Goal: Task Accomplishment & Management: Manage account settings

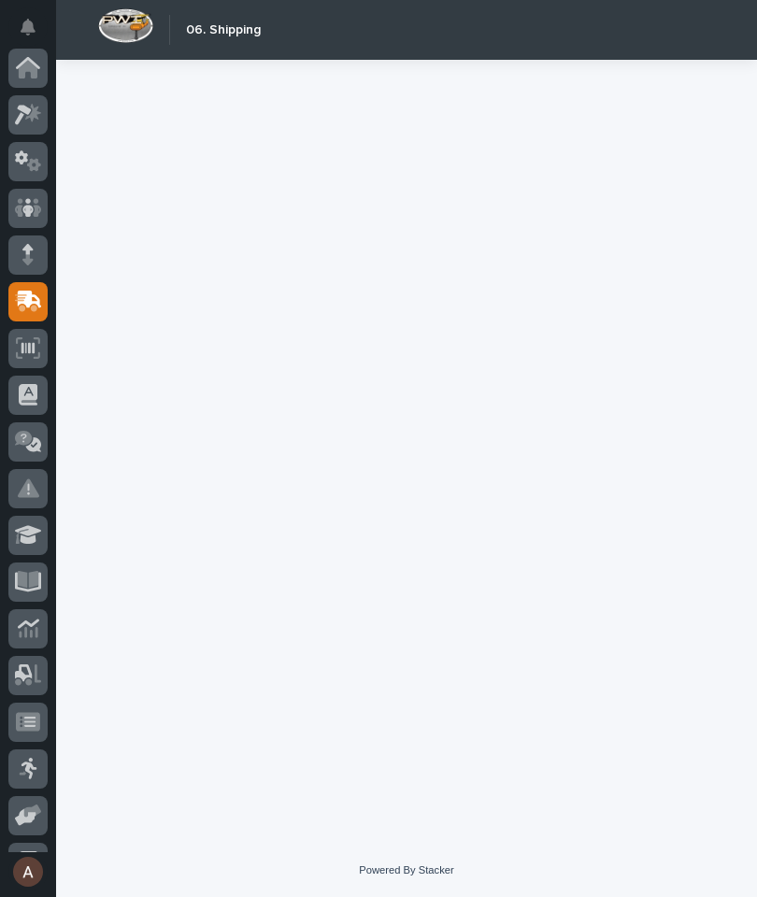
scroll to position [177, 0]
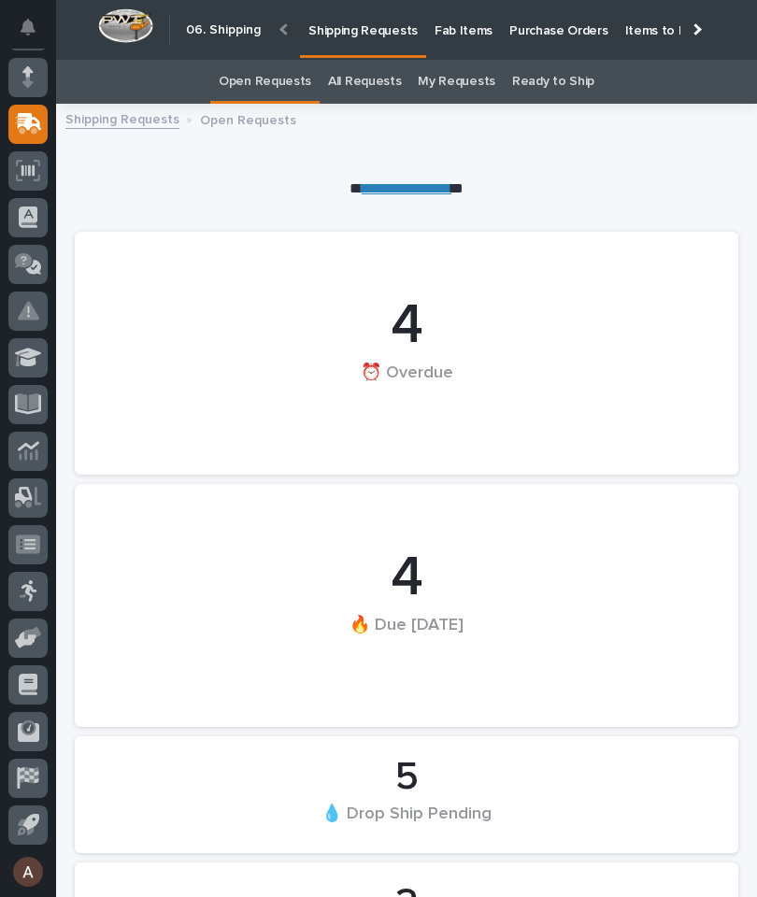
click at [458, 29] on p "Fab Items" at bounding box center [463, 19] width 58 height 39
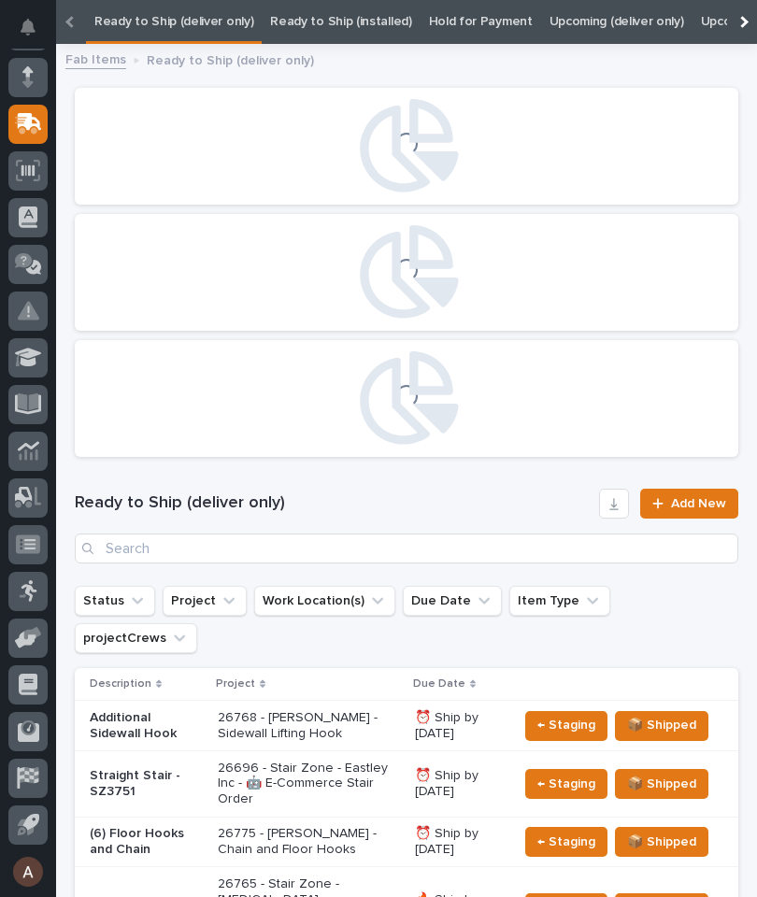
click at [745, 19] on div at bounding box center [742, 22] width 30 height 44
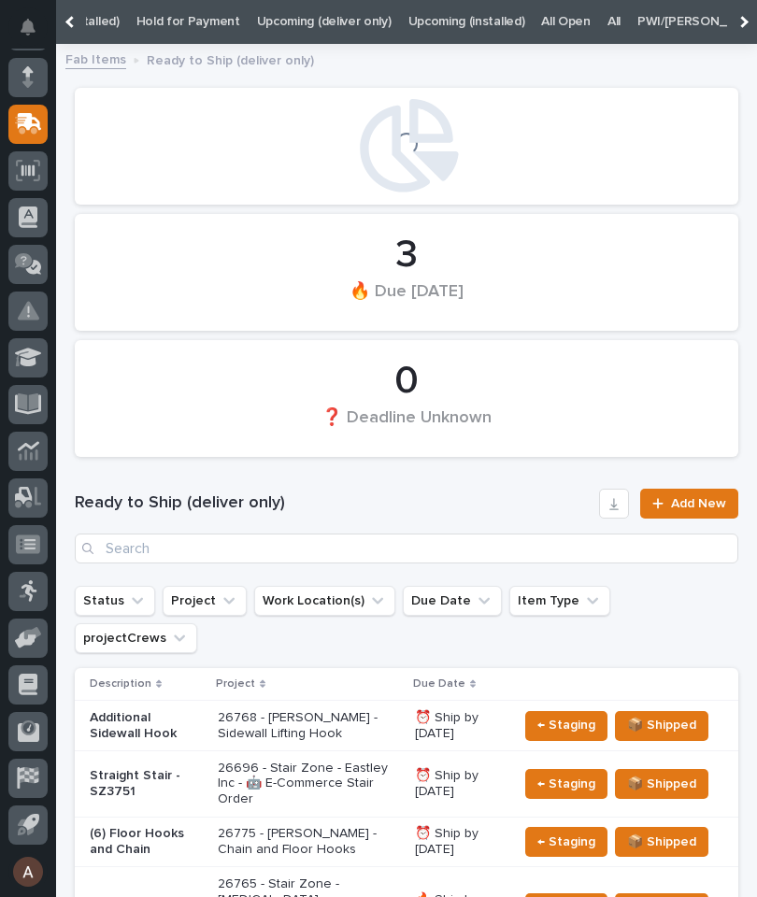
scroll to position [0, 320]
click at [579, 19] on link "All" at bounding box center [585, 22] width 13 height 44
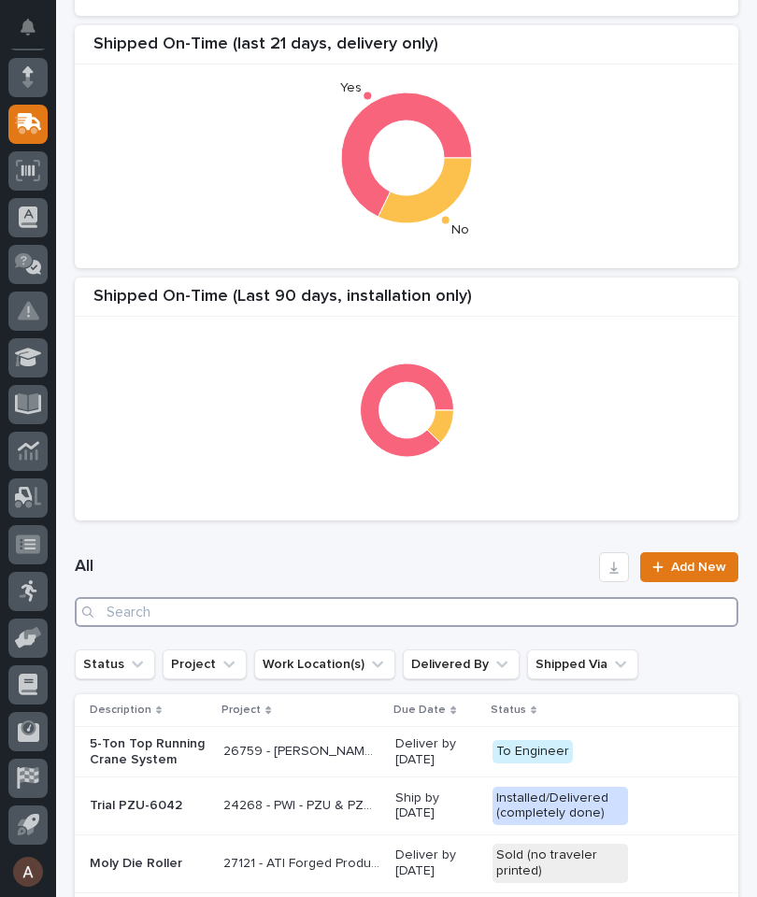
click at [284, 618] on input "Search" at bounding box center [406, 612] width 663 height 30
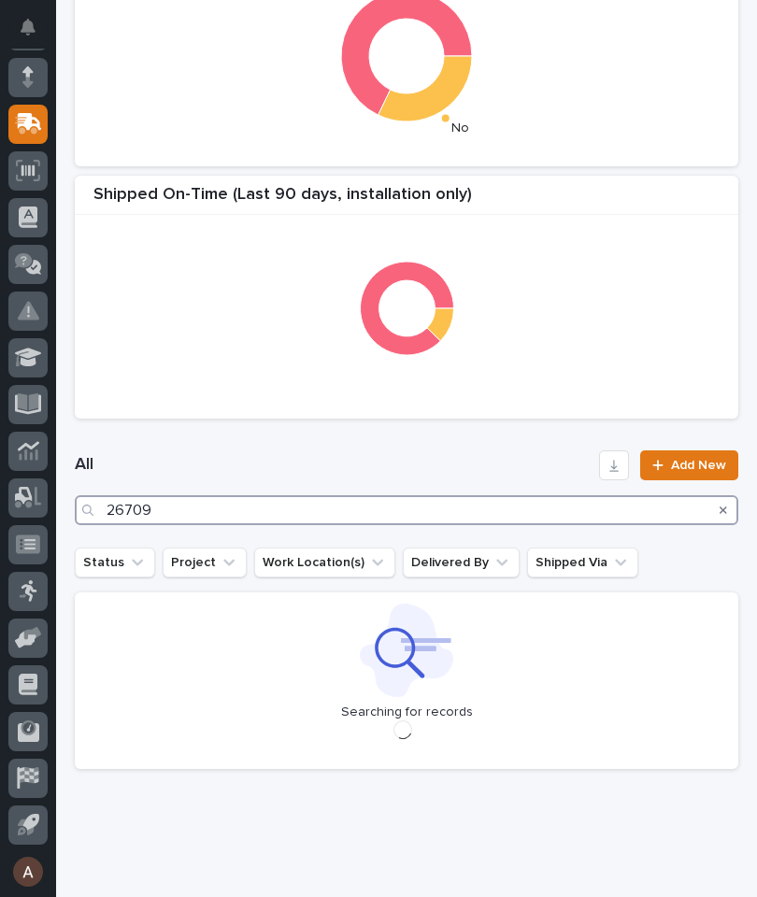
type input "26709"
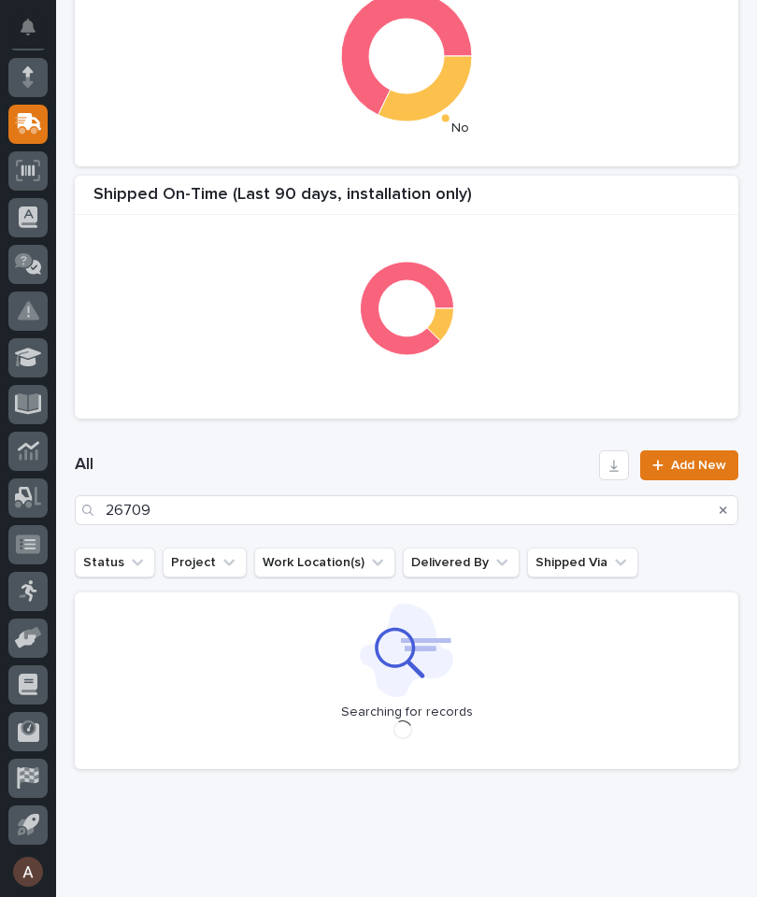
click at [447, 442] on div "All 26709 Add New" at bounding box center [406, 488] width 663 height 120
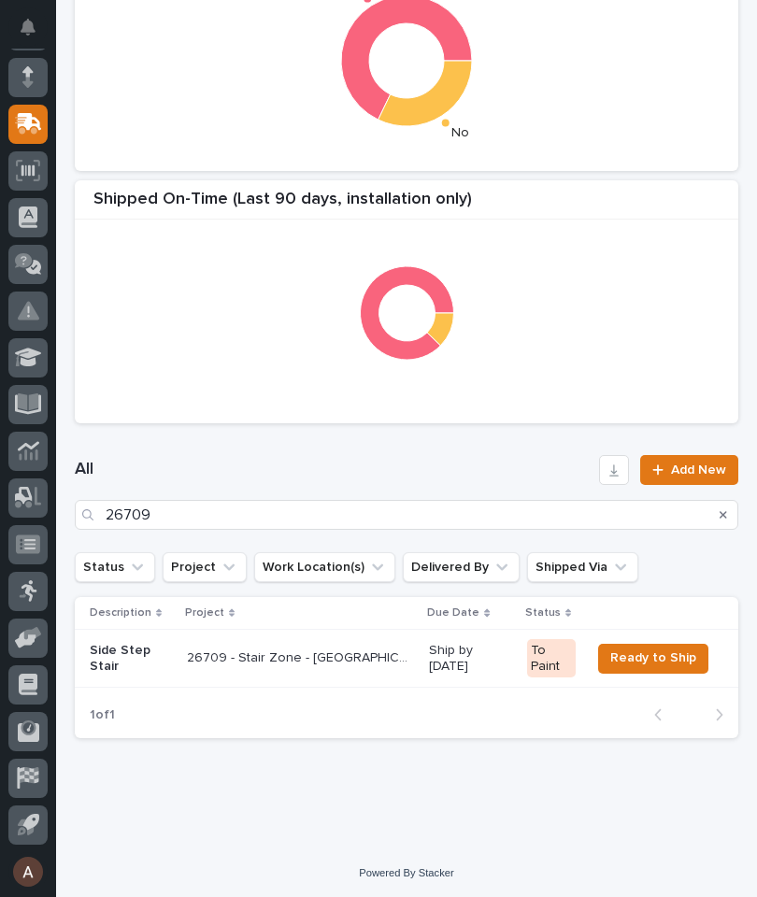
click at [126, 653] on p "Side Step Stair" at bounding box center [131, 659] width 82 height 32
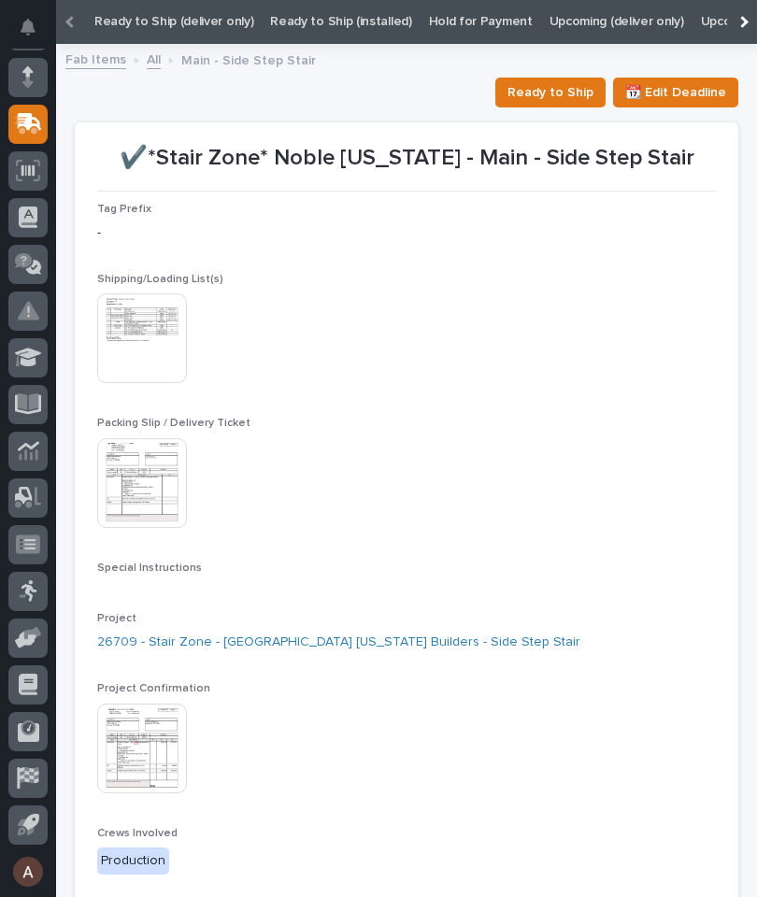
click at [149, 344] on img at bounding box center [142, 338] width 90 height 90
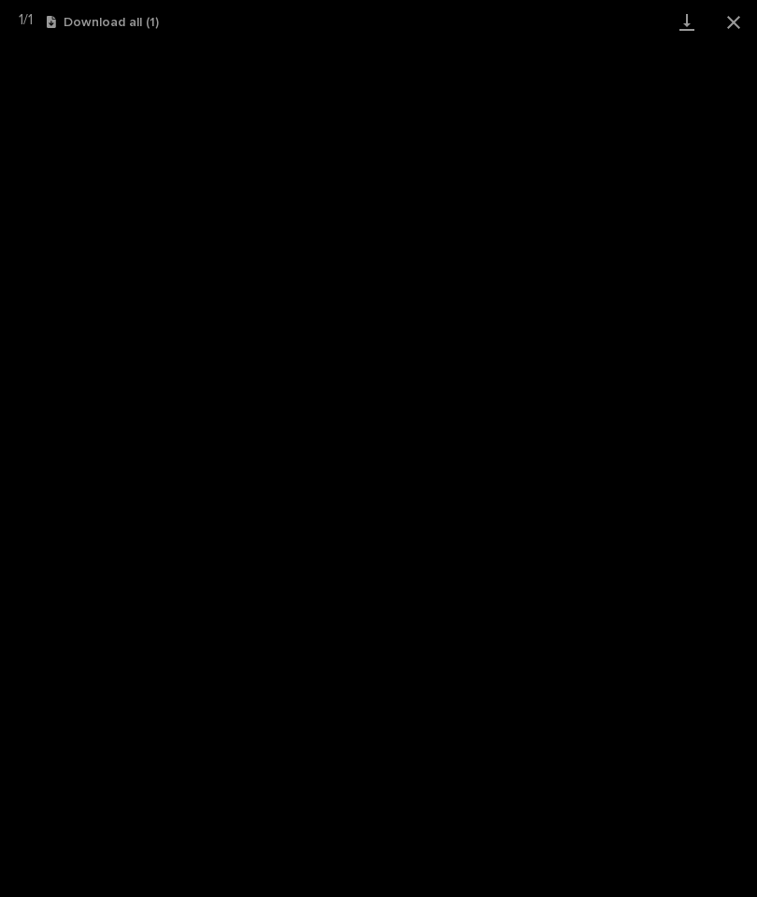
click at [691, 30] on link "Download" at bounding box center [686, 22] width 47 height 44
click at [731, 33] on button "Close gallery" at bounding box center [733, 22] width 47 height 44
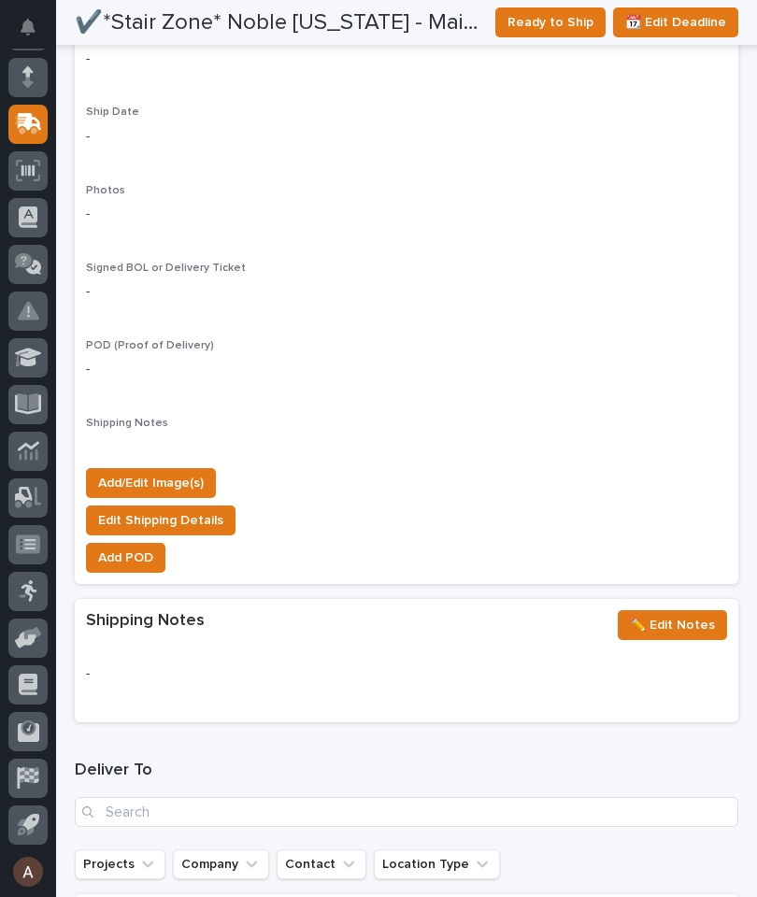
click at [180, 472] on span "Add/Edit Image(s)" at bounding box center [151, 483] width 106 height 22
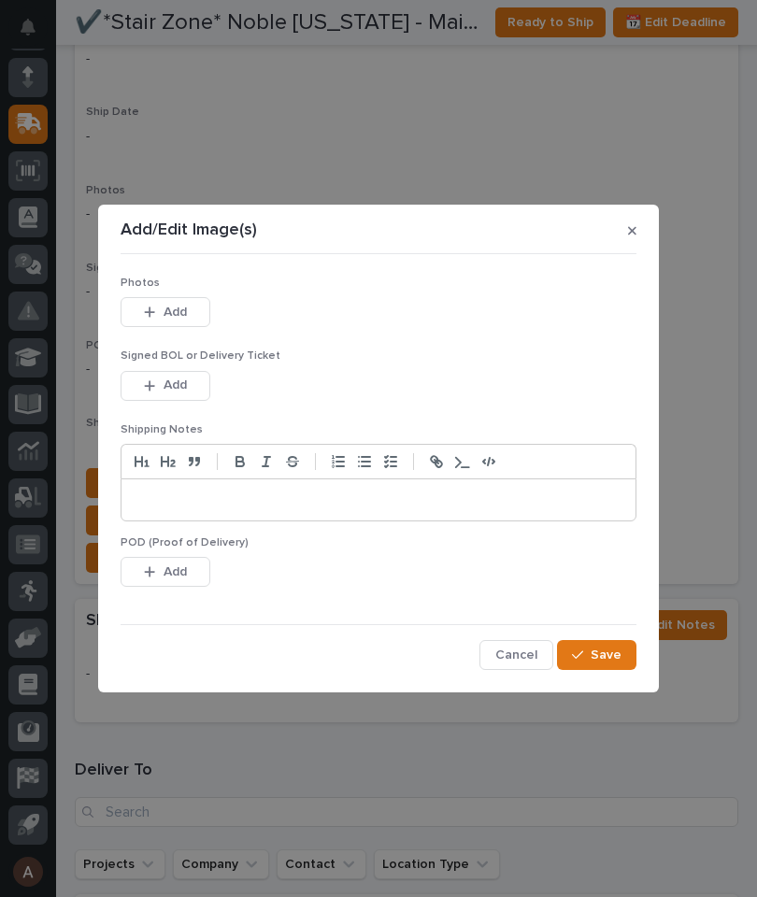
click at [190, 309] on button "Add" at bounding box center [166, 312] width 90 height 30
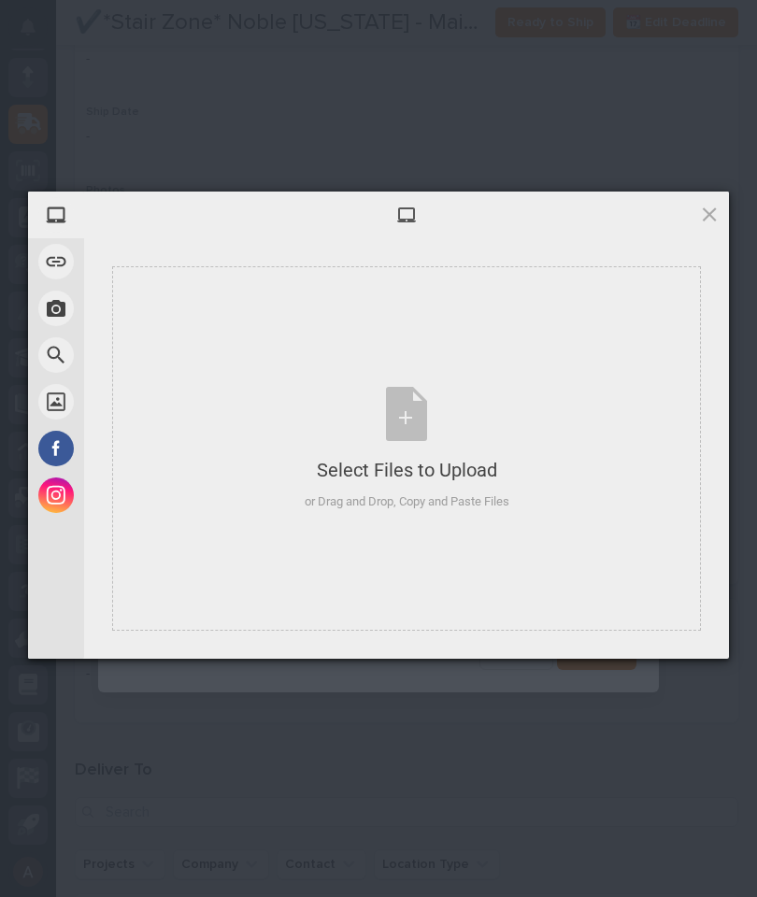
click at [568, 336] on div "Select Files to Upload or Drag and Drop, Copy and Paste Files" at bounding box center [406, 448] width 589 height 364
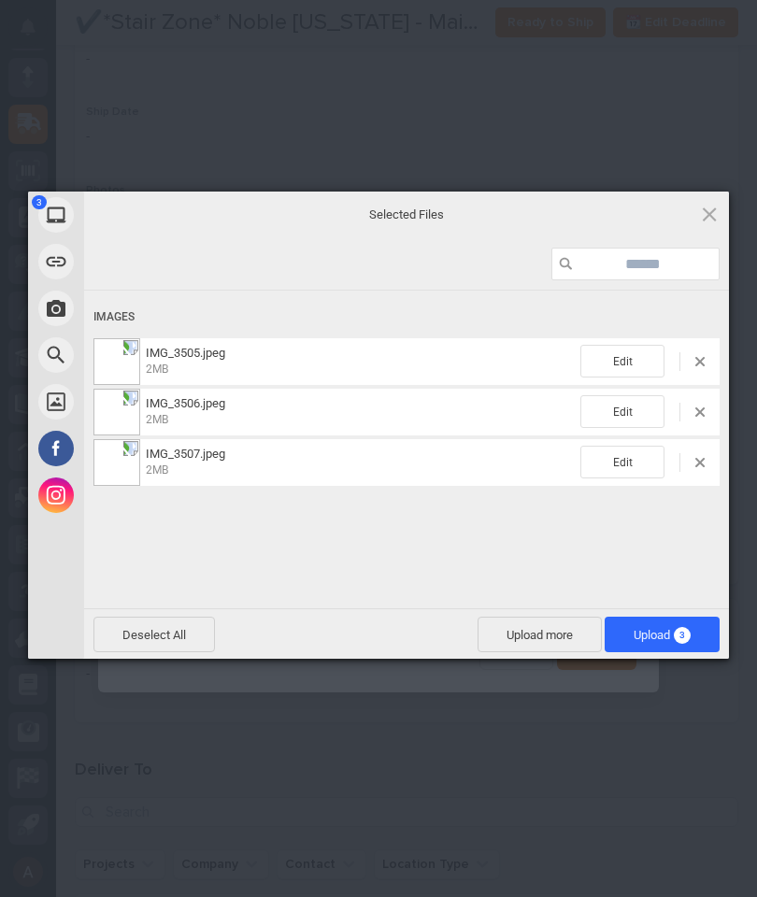
click at [671, 635] on span "Upload 3" at bounding box center [661, 635] width 57 height 14
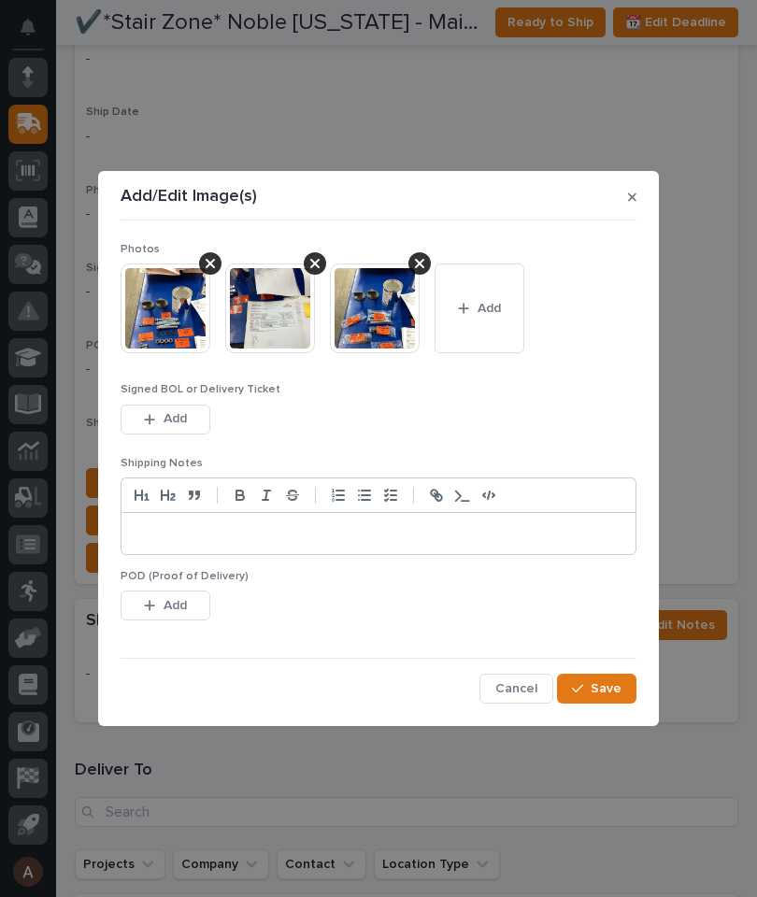
click at [623, 689] on button "Save" at bounding box center [596, 689] width 79 height 30
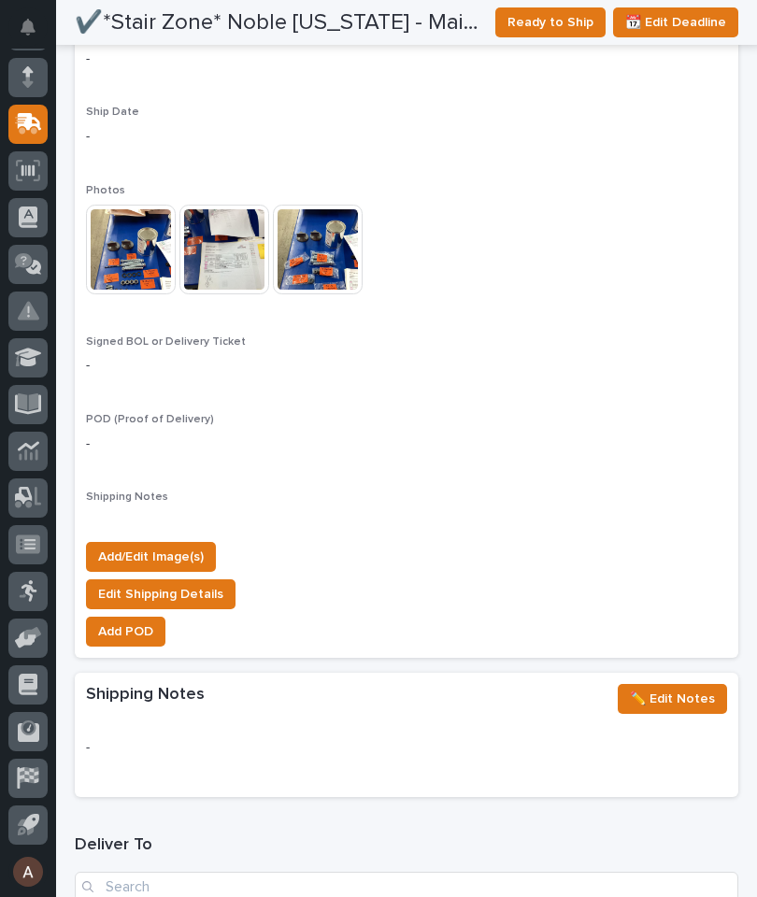
click at [560, 24] on span "Ready to Ship" at bounding box center [550, 22] width 86 height 22
